Goal: Task Accomplishment & Management: Complete application form

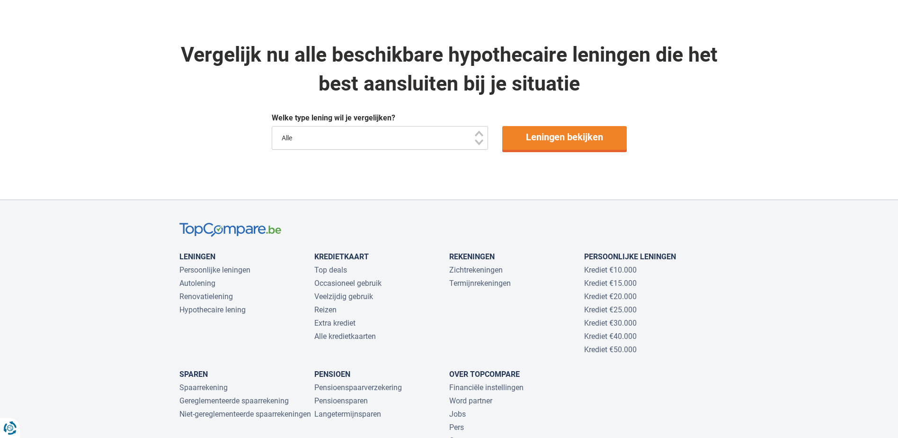
scroll to position [568, 0]
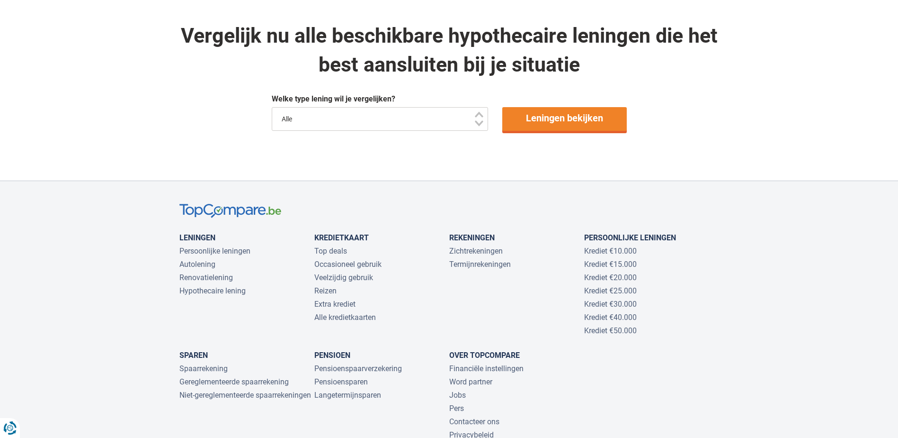
click at [323, 128] on select "Alle" at bounding box center [380, 119] width 217 height 24
drag, startPoint x: 323, startPoint y: 128, endPoint x: 430, endPoint y: 120, distance: 107.8
click at [322, 128] on select "Alle" at bounding box center [380, 119] width 217 height 24
click at [588, 117] on link "Leningen bekijken" at bounding box center [564, 119] width 125 height 24
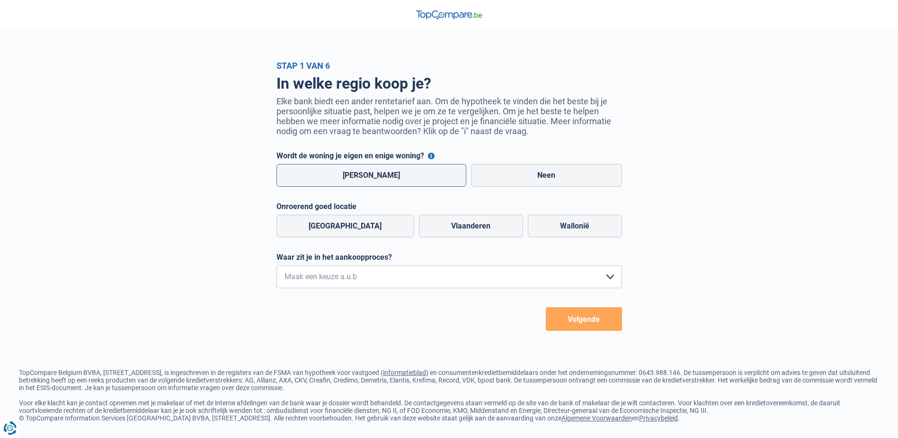
click at [351, 179] on label "Ja" at bounding box center [372, 175] width 190 height 23
click at [351, 179] on input "Ja" at bounding box center [372, 175] width 190 height 23
radio input "true"
click at [448, 228] on label "Vlaanderen" at bounding box center [471, 226] width 104 height 23
click at [448, 228] on input "Vlaanderen" at bounding box center [471, 226] width 104 height 23
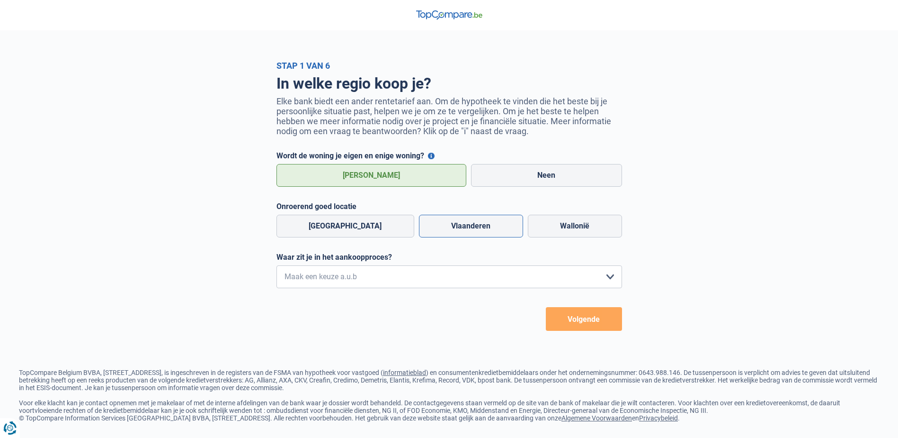
radio input "true"
drag, startPoint x: 438, startPoint y: 277, endPoint x: 444, endPoint y: 279, distance: 6.2
click at [438, 277] on select "Ik wil me uitsluitend informeren omdat ik op dit moment geen concrete plannen h…" at bounding box center [450, 276] width 346 height 23
select select "1a"
click at [277, 268] on select "Ik wil me uitsluitend informeren omdat ik op dit moment geen concrete plannen h…" at bounding box center [450, 276] width 346 height 23
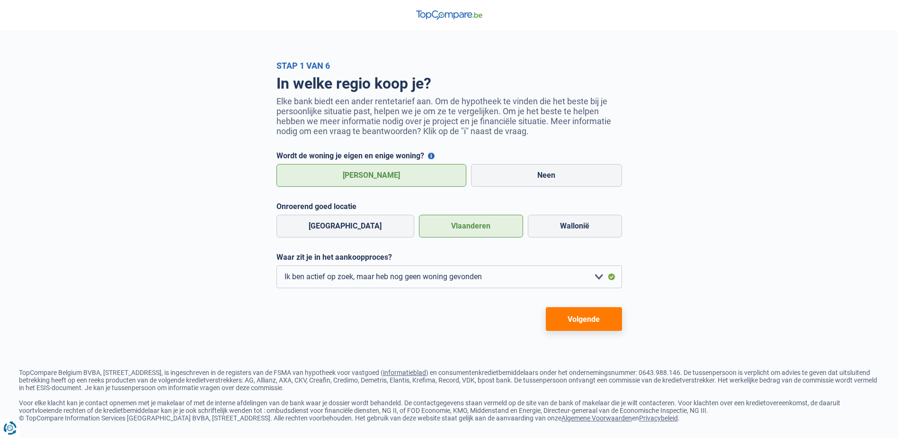
click at [589, 330] on button "Volgende" at bounding box center [584, 319] width 76 height 24
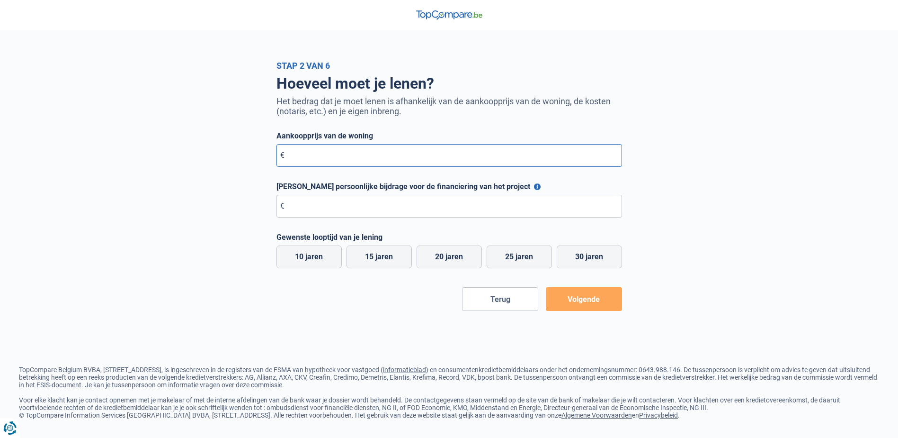
click at [325, 159] on input "Aankoopprijs van de woning" at bounding box center [450, 155] width 346 height 23
type input "350.000"
click at [309, 210] on input "Maximale persoonlijke bijdrage voor de financiering van het project" at bounding box center [450, 206] width 346 height 23
type input "100.000"
click at [524, 256] on label "25 jaren" at bounding box center [519, 256] width 65 height 23
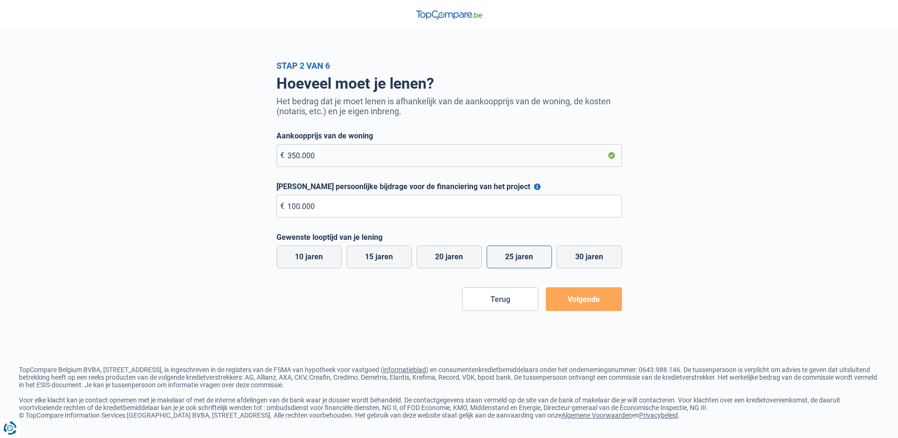
click at [524, 256] on input "25 jaren" at bounding box center [519, 256] width 65 height 23
radio input "true"
click at [601, 316] on div "Stap 2 van 6 Hoeveel moet je lenen? Het bedrag dat je moet lenen is afhankelijk…" at bounding box center [449, 219] width 898 height 438
click at [593, 298] on button "Volgende" at bounding box center [584, 299] width 76 height 24
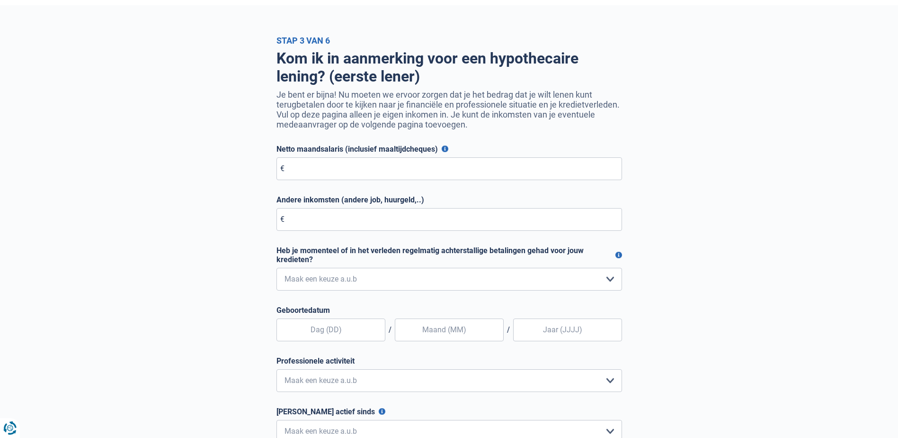
scroll to position [47, 0]
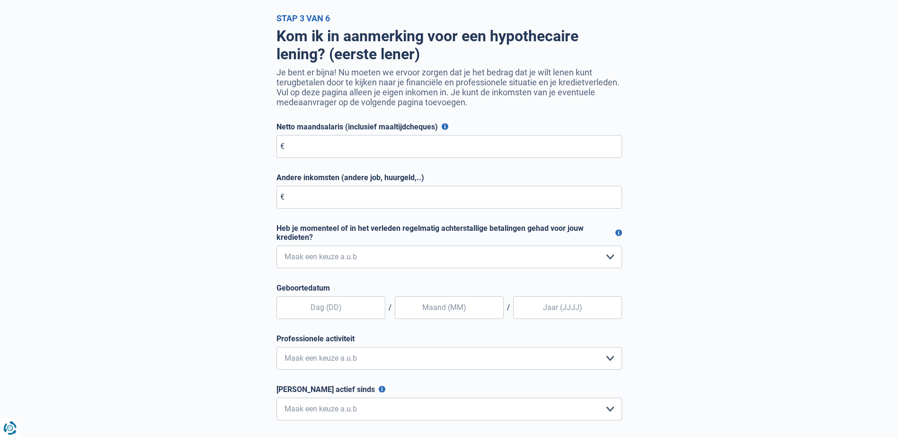
click at [309, 160] on form "Netto maandsalaris (inclusief maaltijdcheques) Voor werknemers: dit is je netto…" at bounding box center [450, 292] width 346 height 341
click at [308, 154] on input "Netto maandsalaris (inclusief maaltijdcheques)" at bounding box center [450, 146] width 346 height 23
type input "5.000"
click at [311, 197] on input "Andere inkomsten (andere job, huurgeld,..)" at bounding box center [450, 197] width 346 height 23
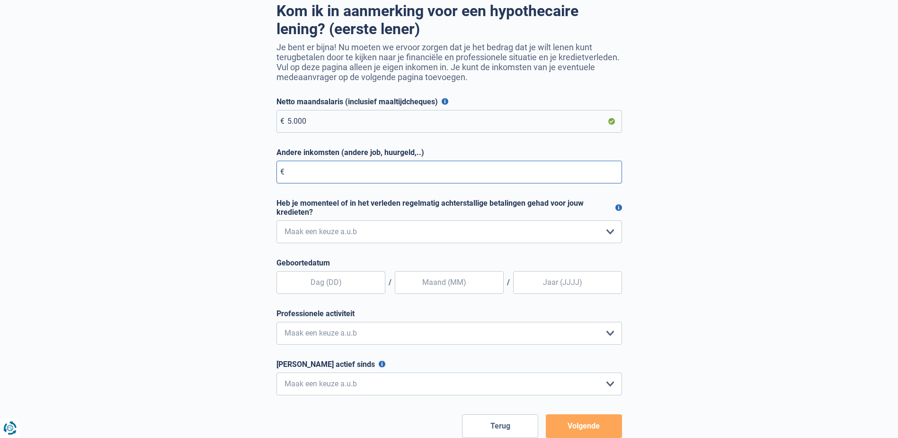
scroll to position [95, 0]
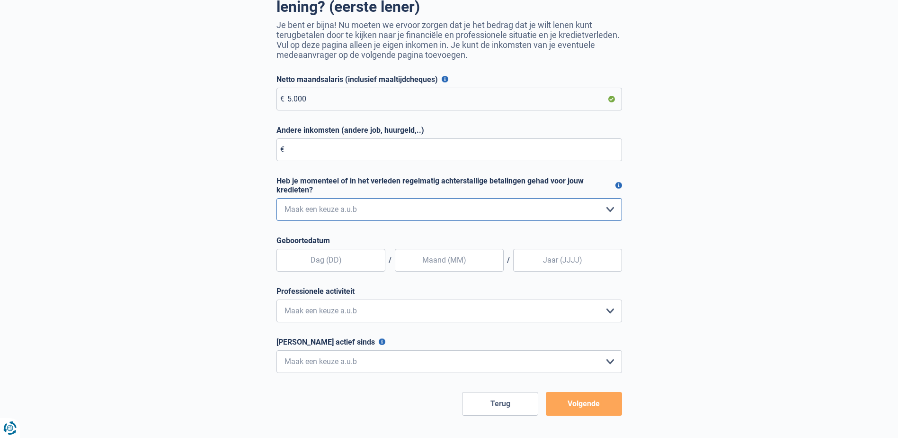
click at [323, 201] on select "Nee, nooit Ja, maar ik heb deze minder dan een jaar geleden afbetaald Ja, maar …" at bounding box center [450, 209] width 346 height 23
select select "0"
click at [277, 200] on select "Nee, nooit Ja, maar ik heb deze minder dan een jaar geleden afbetaald Ja, maar …" at bounding box center [450, 209] width 346 height 23
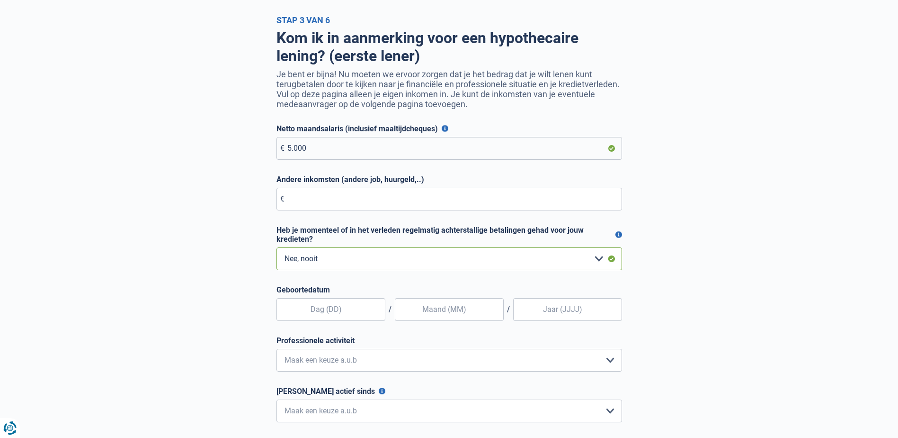
scroll to position [0, 0]
